Goal: Check status

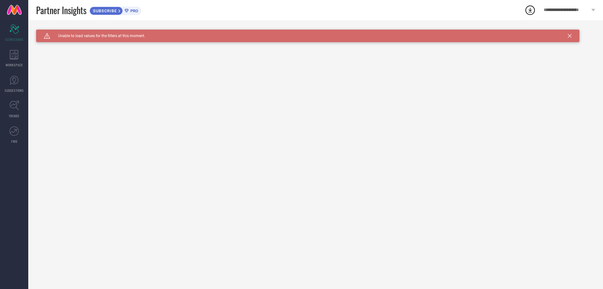
click at [127, 9] on icon at bounding box center [126, 11] width 4 height 4
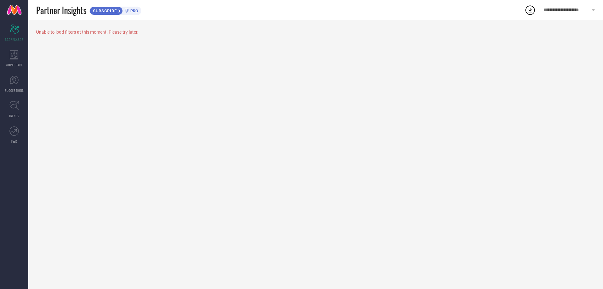
click at [531, 11] on icon at bounding box center [529, 9] width 11 height 11
click at [319, 79] on div "Unable to load filters at this moment. Please try later." at bounding box center [315, 154] width 575 height 269
